Goal: Task Accomplishment & Management: Use online tool/utility

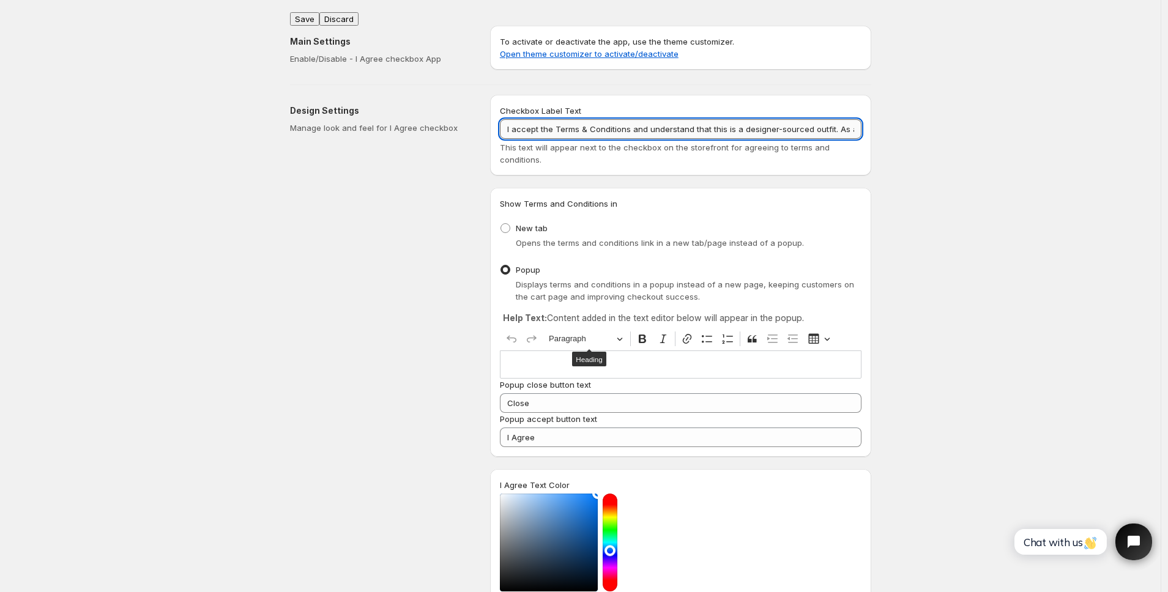
click at [702, 127] on input "I accept the Terms & Conditions and understand that this is a designer-sourced …" at bounding box center [681, 129] width 362 height 20
drag, startPoint x: 634, startPoint y: 127, endPoint x: 931, endPoint y: 130, distance: 297.3
click at [931, 130] on div "Save Discard Main Settings Enable/Disable - I Agree checkbox App To activate or…" at bounding box center [580, 529] width 1160 height 1058
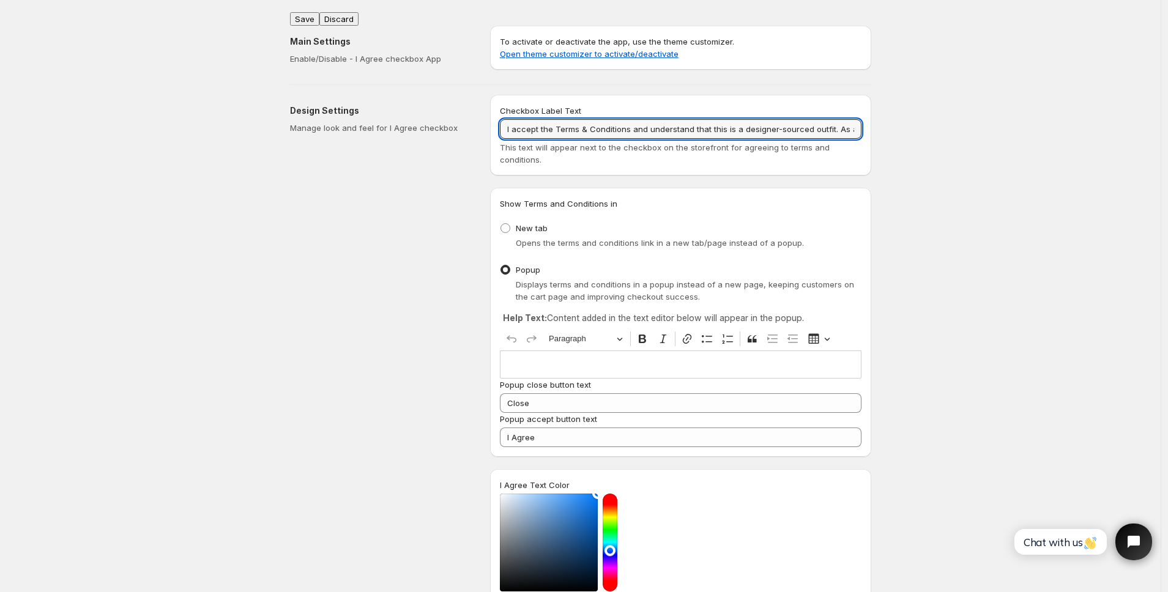
click at [418, 332] on div "Design Settings Manage look and feel for I Agree checkbox" at bounding box center [385, 446] width 190 height 702
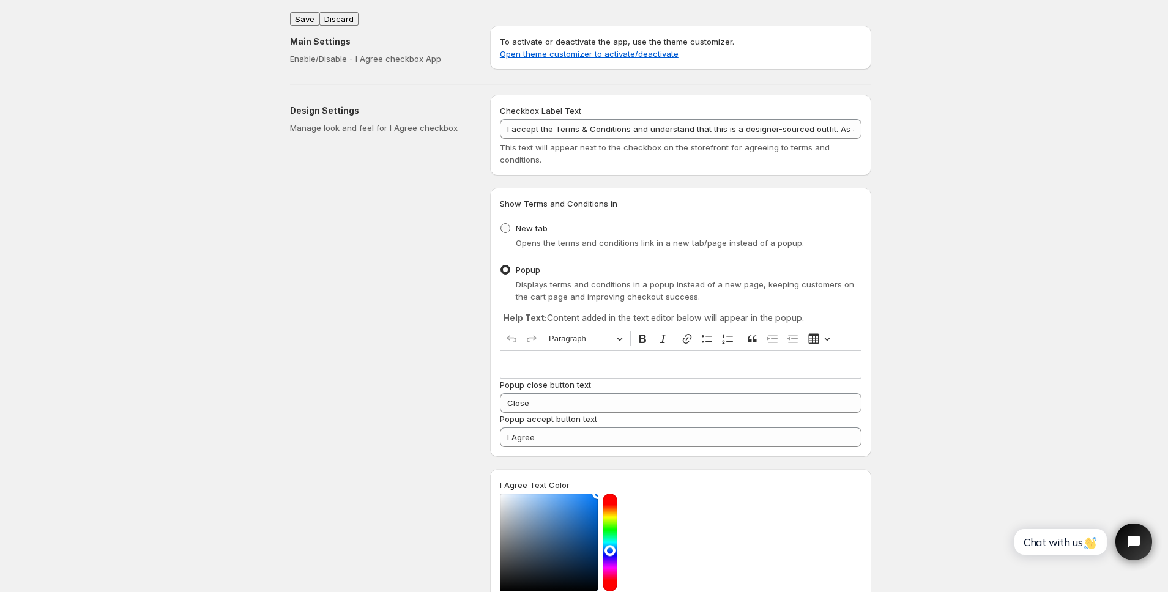
click at [510, 228] on span at bounding box center [505, 228] width 10 height 10
click at [501, 224] on input "New tab" at bounding box center [500, 223] width 1 height 1
radio input "true"
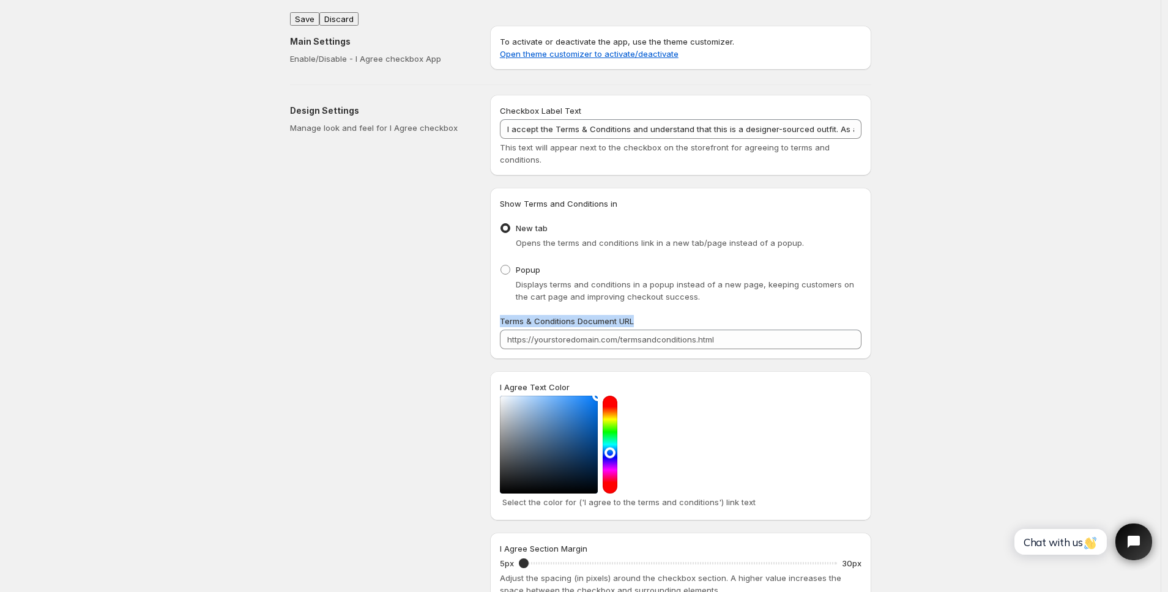
drag, startPoint x: 501, startPoint y: 318, endPoint x: 648, endPoint y: 319, distance: 146.8
click at [648, 319] on div "Show Terms and Conditions in New tab Opens the terms and conditions link in a n…" at bounding box center [680, 273] width 381 height 171
copy span "Terms & Conditions Document URL"
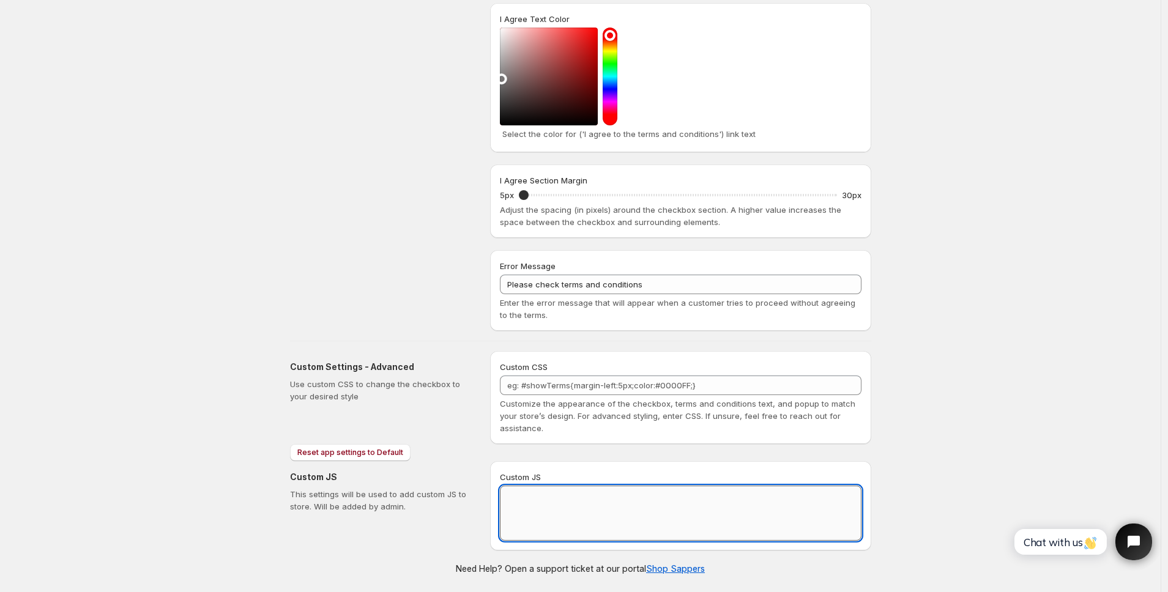
click at [560, 528] on textarea "Custom JS" at bounding box center [681, 513] width 362 height 55
paste textarea "// == Terms and Conditions Checkbox - Superior Implementation == (function () {…"
type textarea "// == Terms and Conditions Checkbox - Superior Implementation == (function () {…"
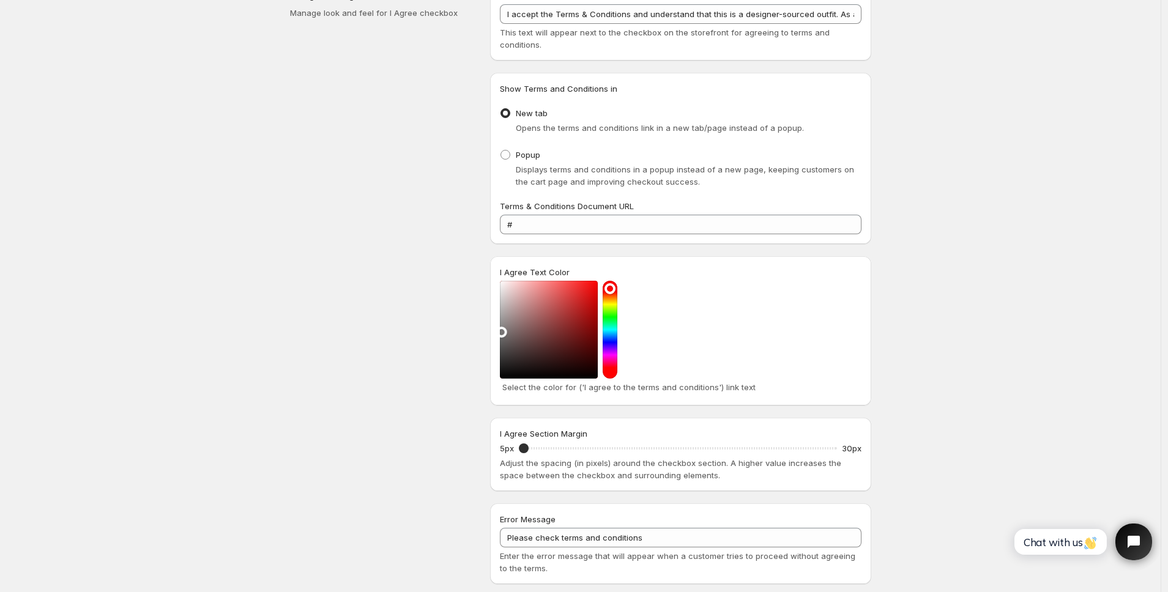
scroll to position [368, 0]
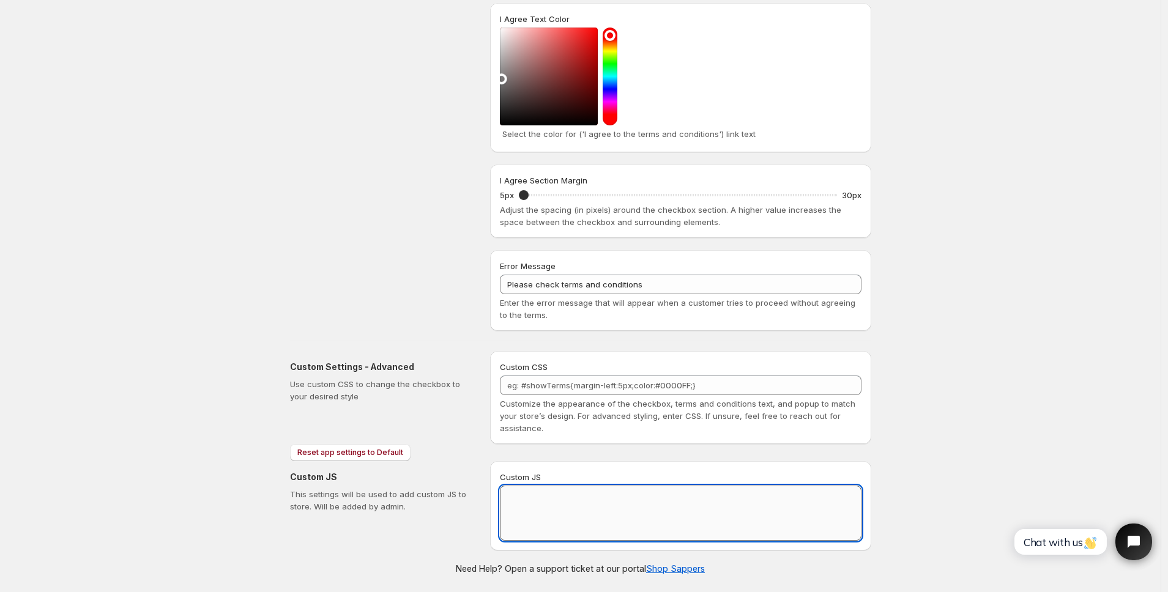
click at [530, 500] on textarea "Custom JS" at bounding box center [681, 513] width 362 height 55
paste textarea "// == Terms and Conditions Checkbox - Superior Implementation == (function () {…"
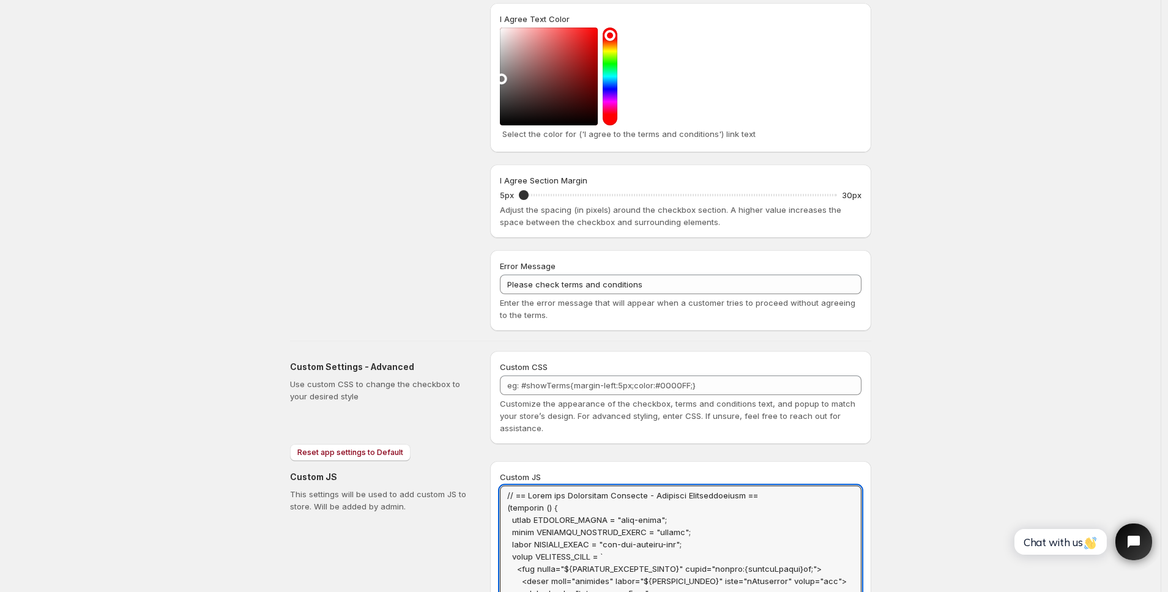
scroll to position [0, 0]
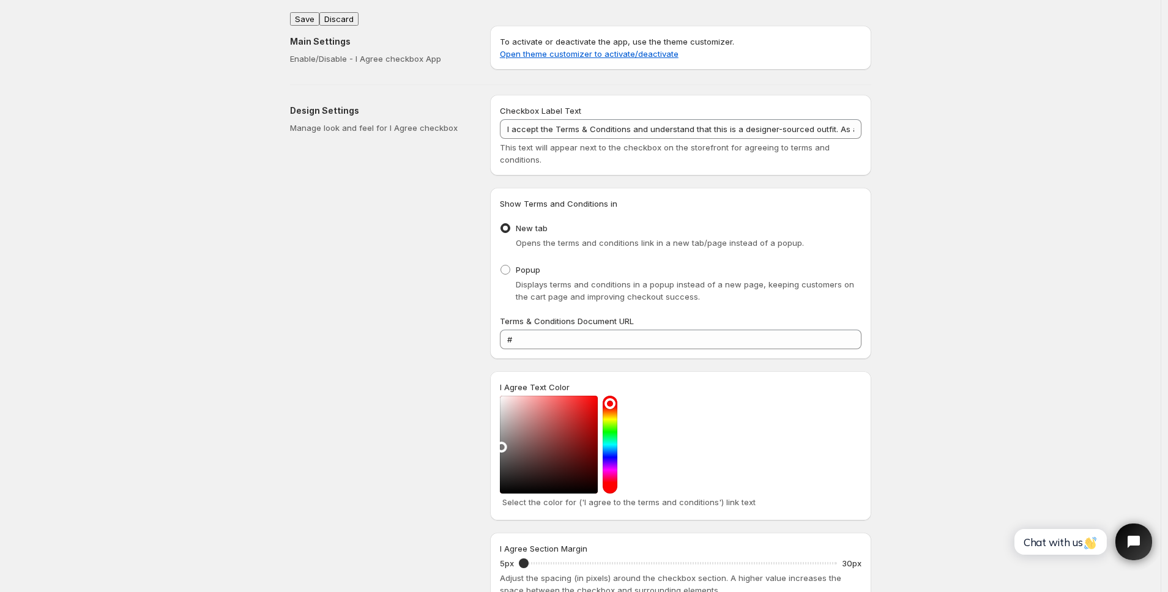
type textarea "// == Terms and Conditions Checkbox - Superior Implementation == (function () {…"
click at [308, 12] on button "Save" at bounding box center [304, 18] width 29 height 13
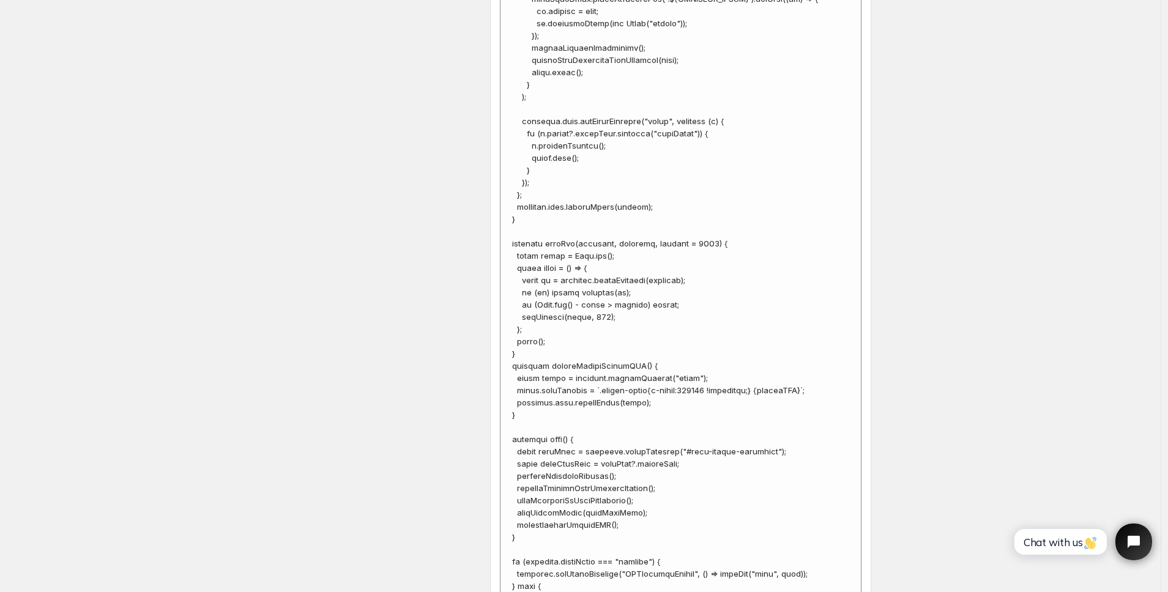
scroll to position [4895, 0]
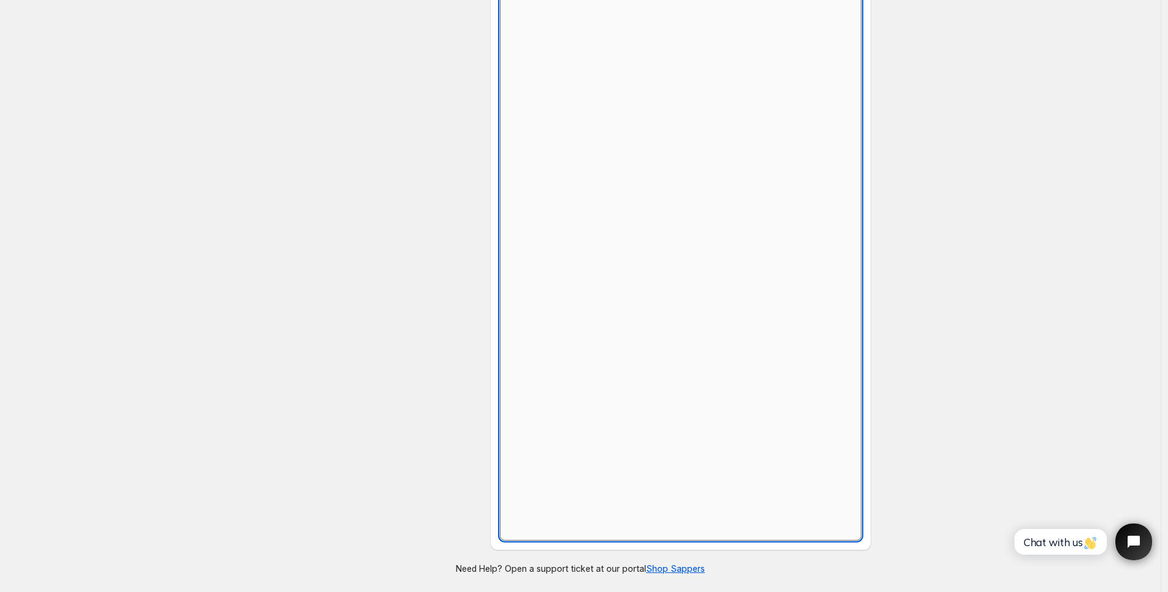
scroll to position [368, 0]
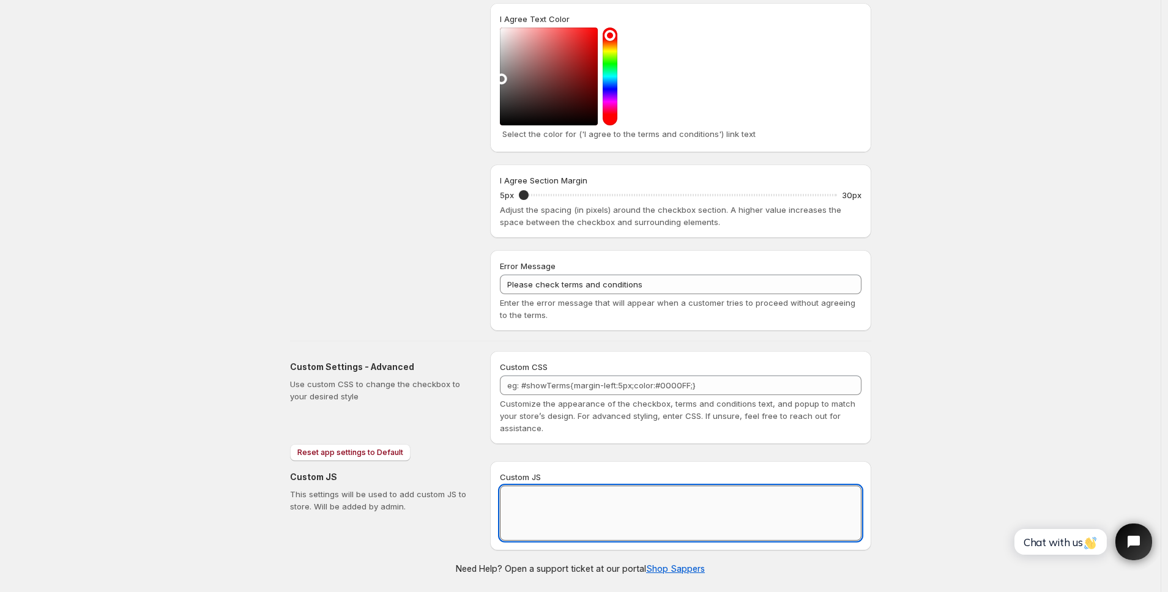
paste textarea "// == Terms and Conditions Checkbox - Superior Implementation == (function () {…"
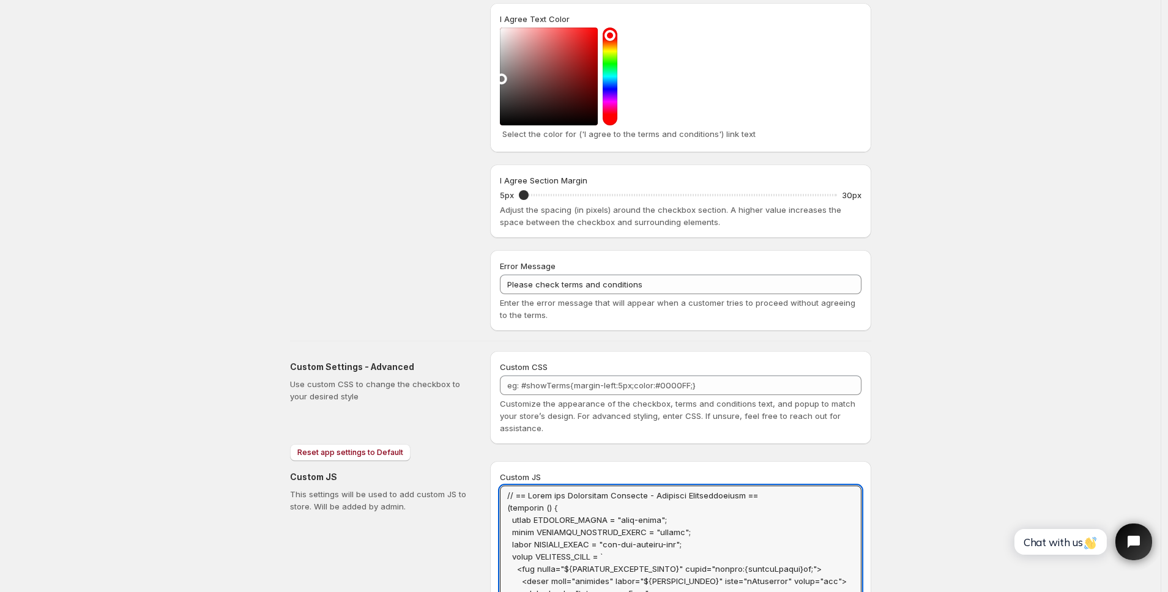
scroll to position [0, 0]
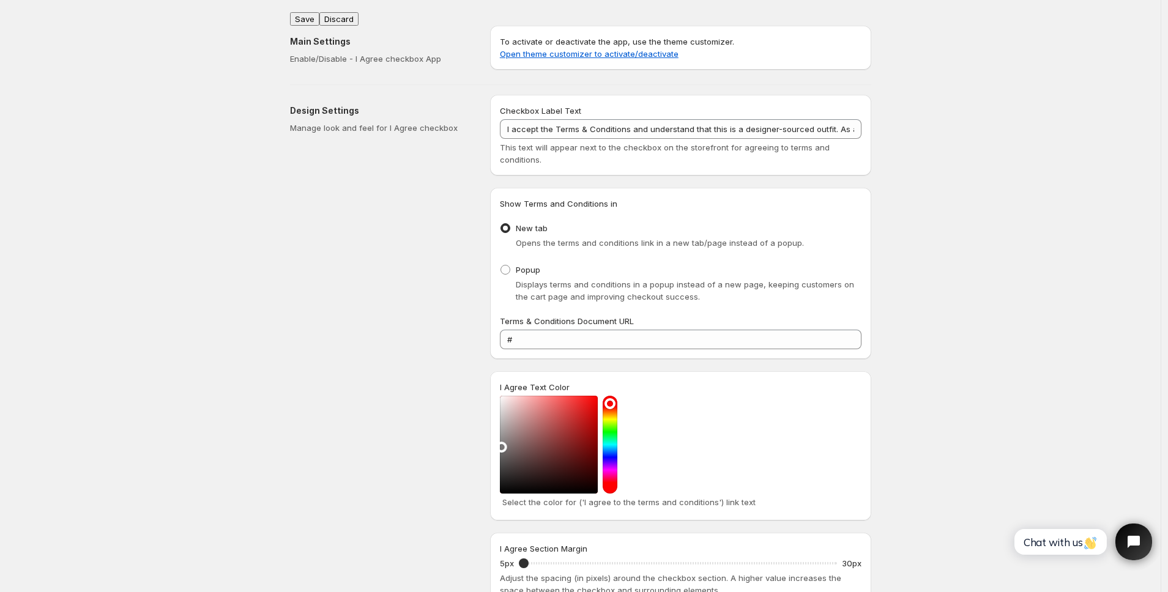
type textarea "// == Terms and Conditions Checkbox - Superior Implementation == (function () {…"
click at [314, 14] on button "Save" at bounding box center [304, 18] width 29 height 13
